Goal: Information Seeking & Learning: Check status

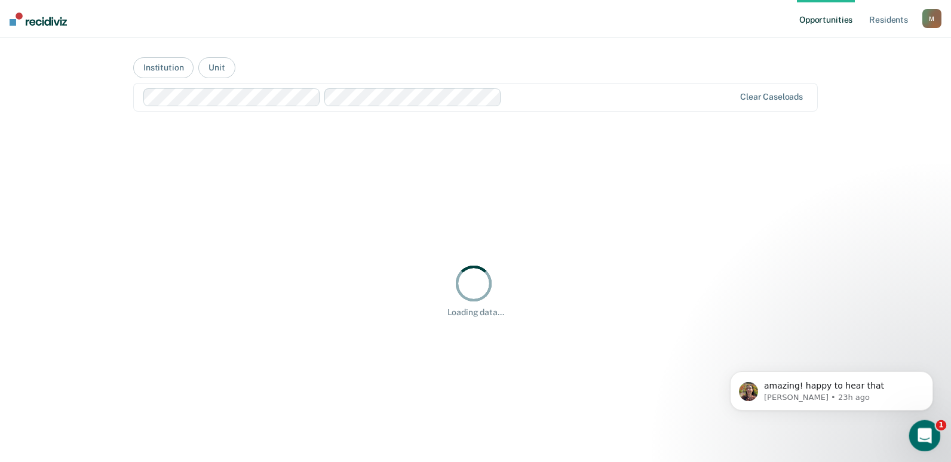
click at [919, 440] on icon "Open Intercom Messenger" at bounding box center [923, 435] width 20 height 20
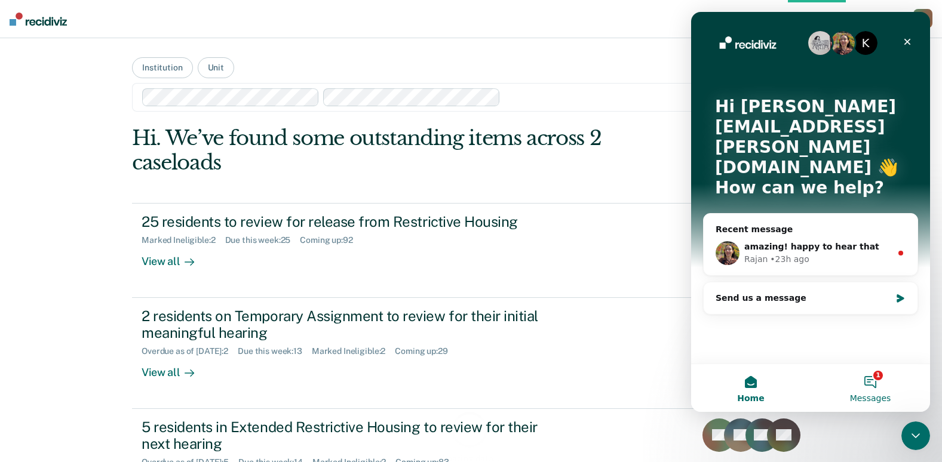
click at [866, 388] on button "1 Messages" at bounding box center [870, 388] width 119 height 48
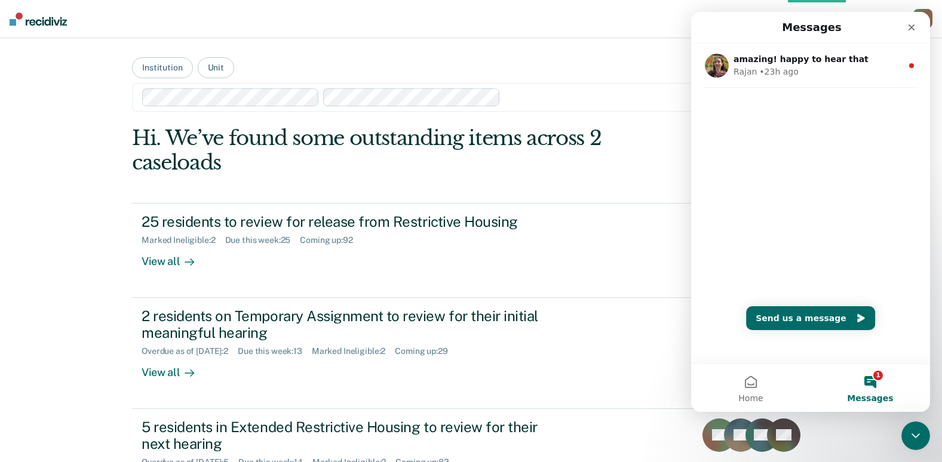
click at [768, 121] on div "amazing! happy to hear that [PERSON_NAME] • 23h ago" at bounding box center [810, 90] width 239 height 92
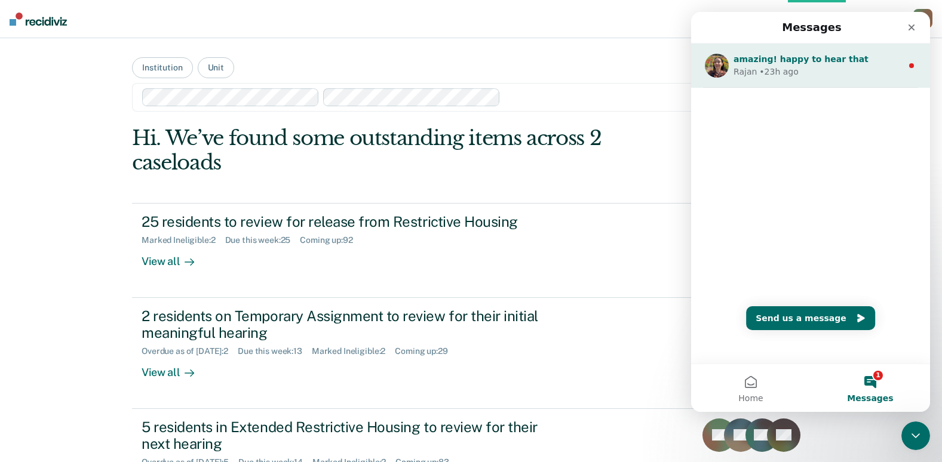
click at [780, 66] on div "• 23h ago" at bounding box center [778, 72] width 39 height 13
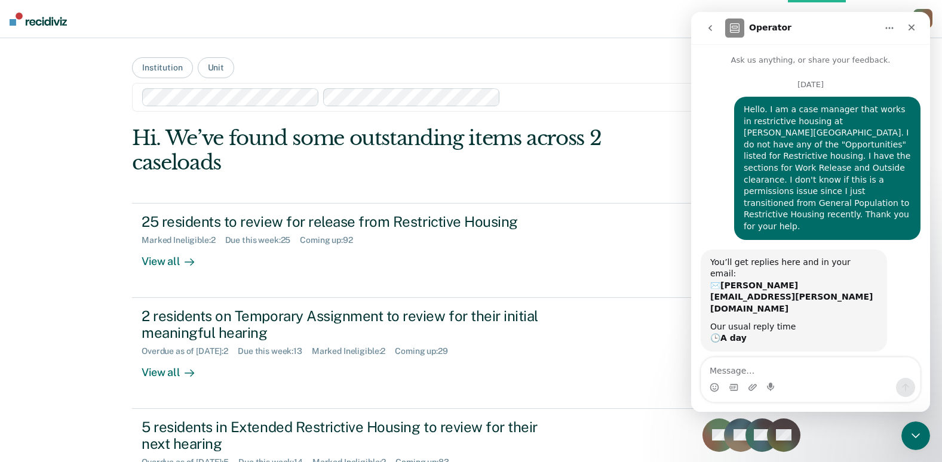
scroll to position [52, 0]
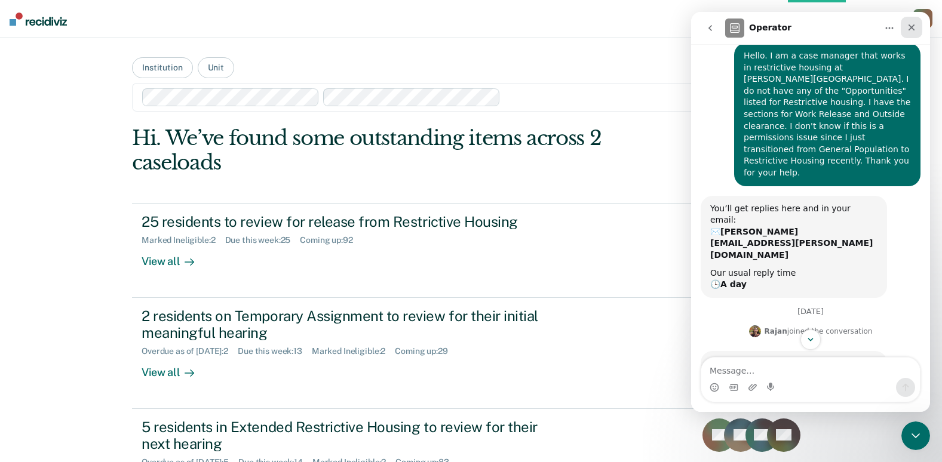
click at [920, 23] on div "Close" at bounding box center [912, 28] width 22 height 22
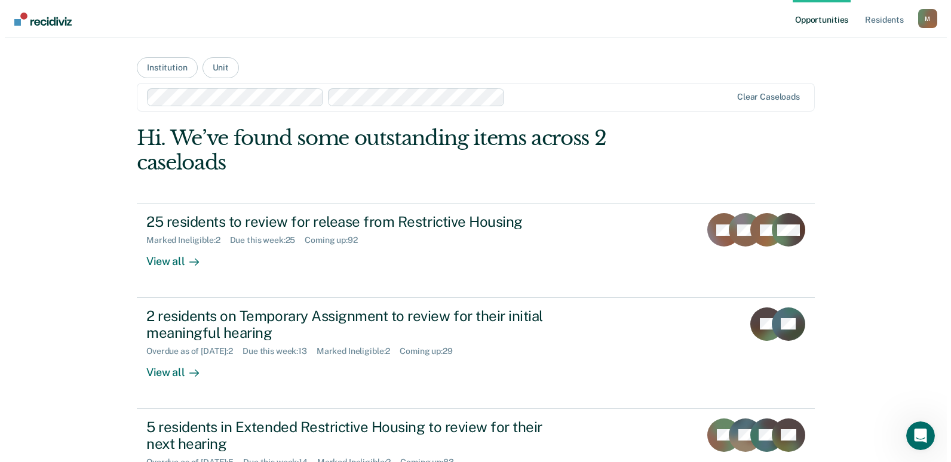
scroll to position [167, 0]
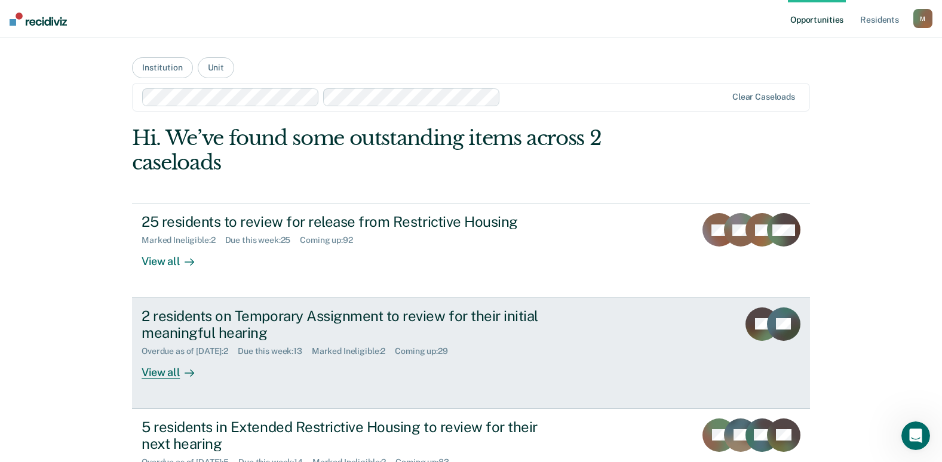
click at [415, 320] on div "2 residents on Temporary Assignment to review for their initial meaningful hear…" at bounding box center [351, 325] width 419 height 35
